Goal: Check status

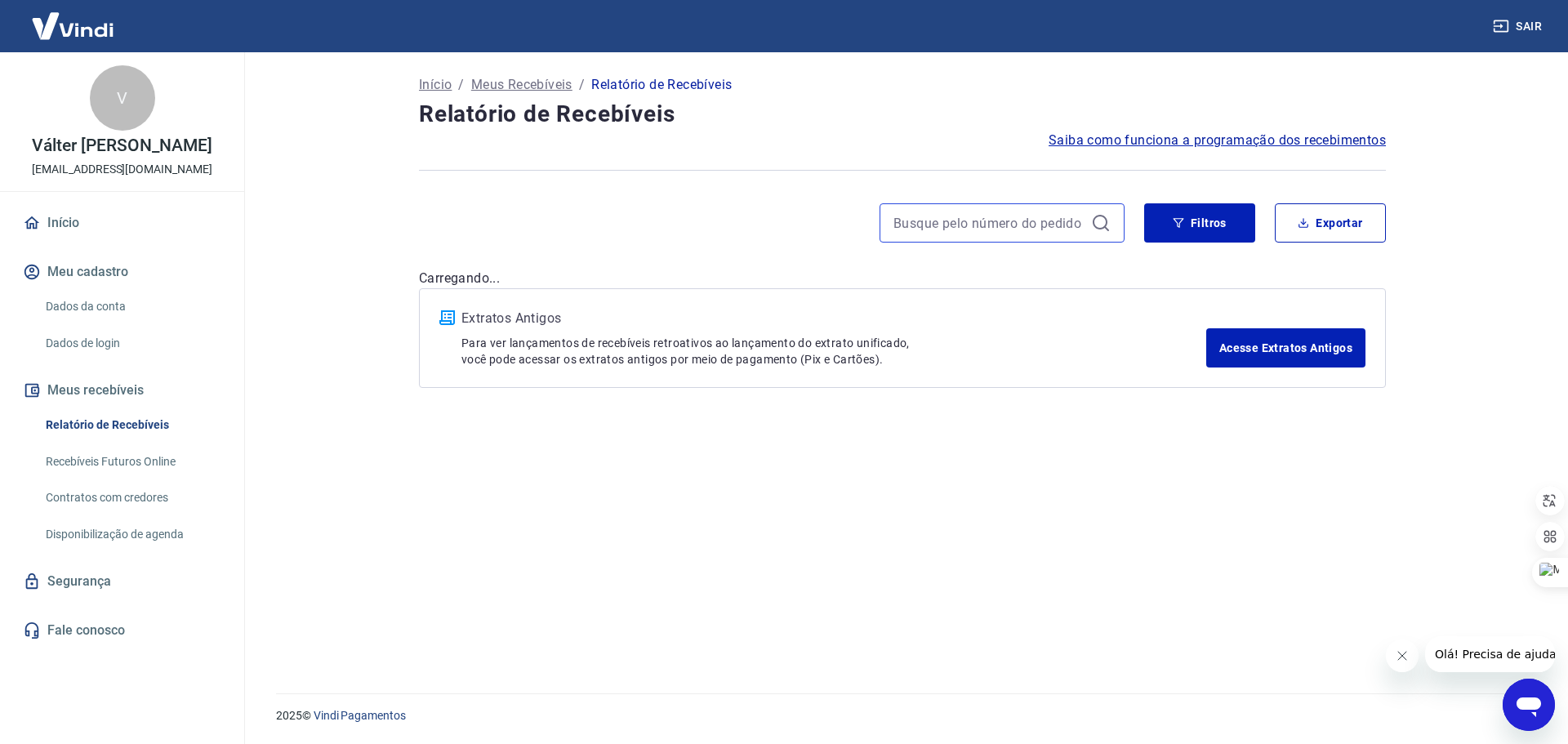
click at [940, 227] on input at bounding box center [988, 222] width 191 height 25
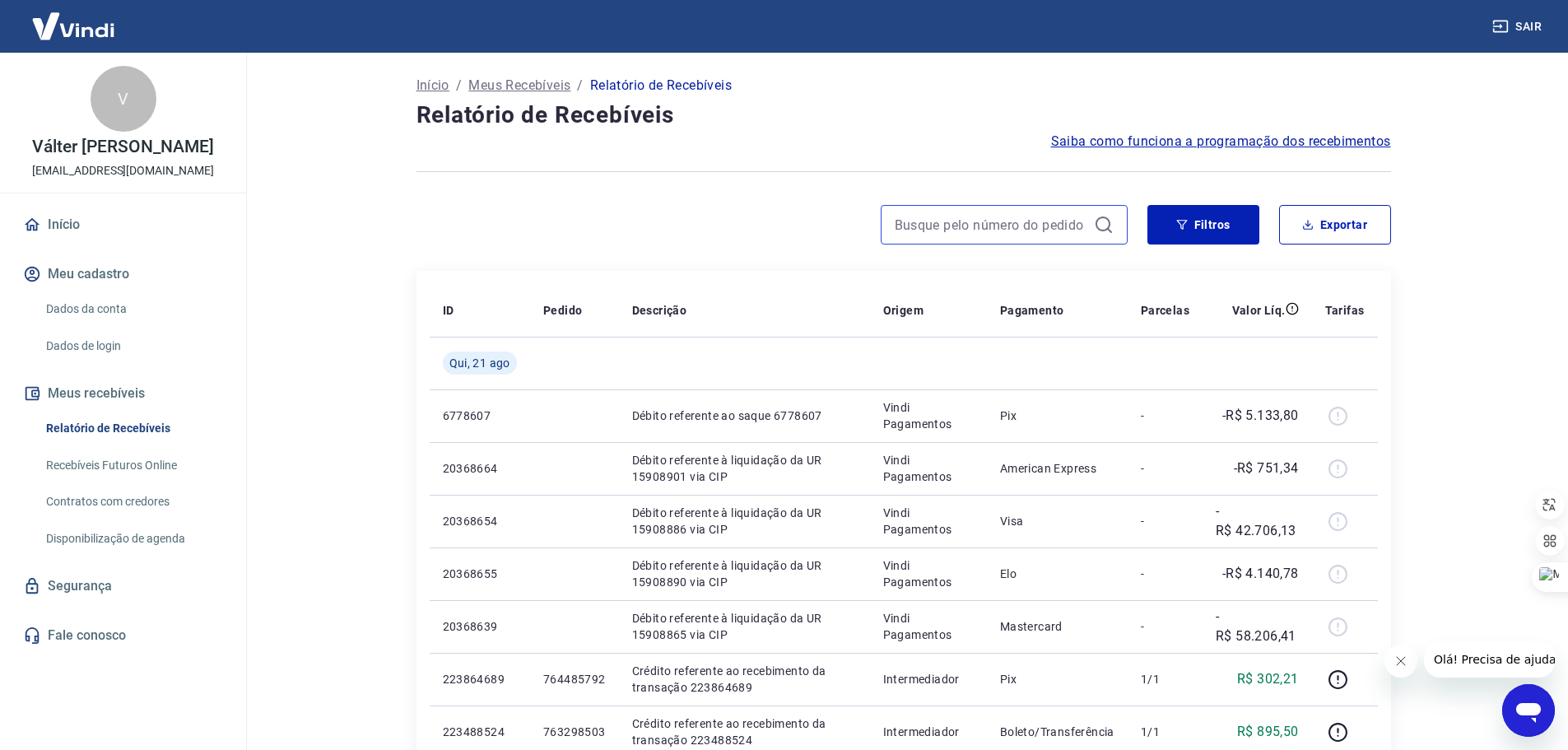
paste input "764343793"
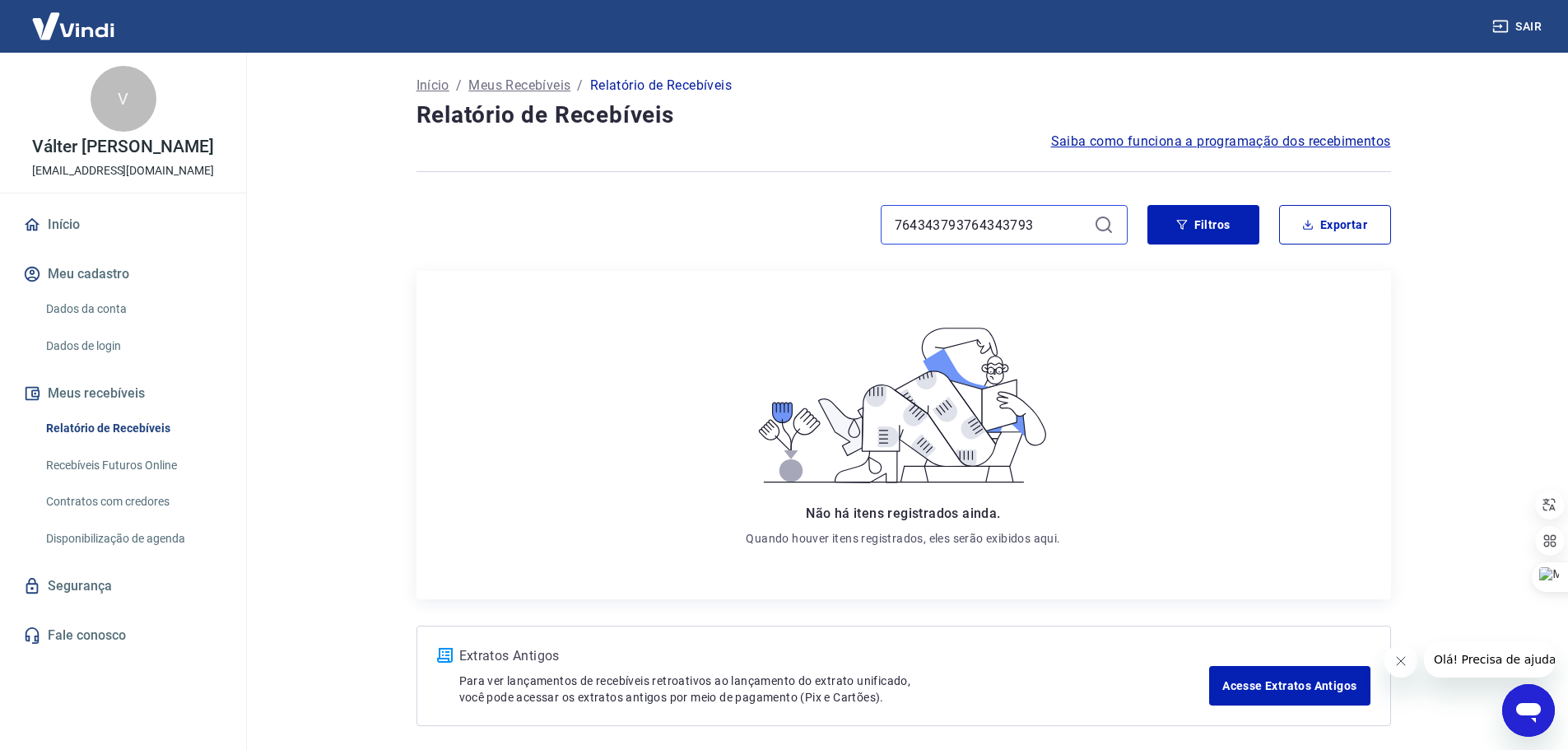
drag, startPoint x: 1043, startPoint y: 221, endPoint x: 689, endPoint y: 174, distance: 357.1
click at [689, 174] on div "Início / Meus Recebíveis / Relatório de Recebíveis Relatório de Recebíveis Saib…" at bounding box center [904, 399] width 1014 height 694
type input "764343793"
click at [1176, 221] on button "Filtros" at bounding box center [1203, 225] width 112 height 39
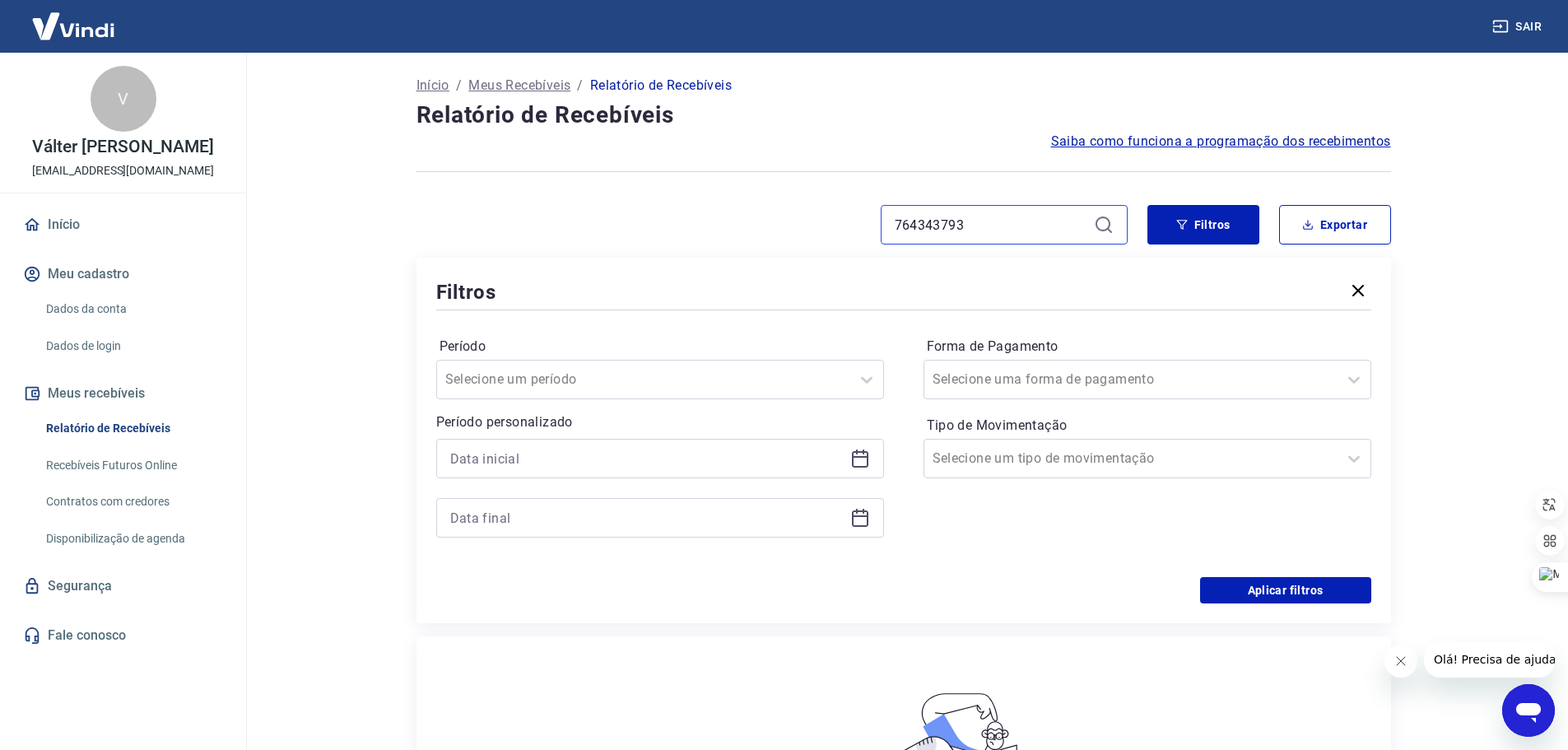
drag, startPoint x: 1049, startPoint y: 234, endPoint x: 685, endPoint y: 191, distance: 366.5
click at [685, 191] on div "Início / Meus Recebíveis / Relatório de Recebíveis Relatório de Recebíveis Saib…" at bounding box center [904, 582] width 1014 height 1059
